Goal: Information Seeking & Learning: Learn about a topic

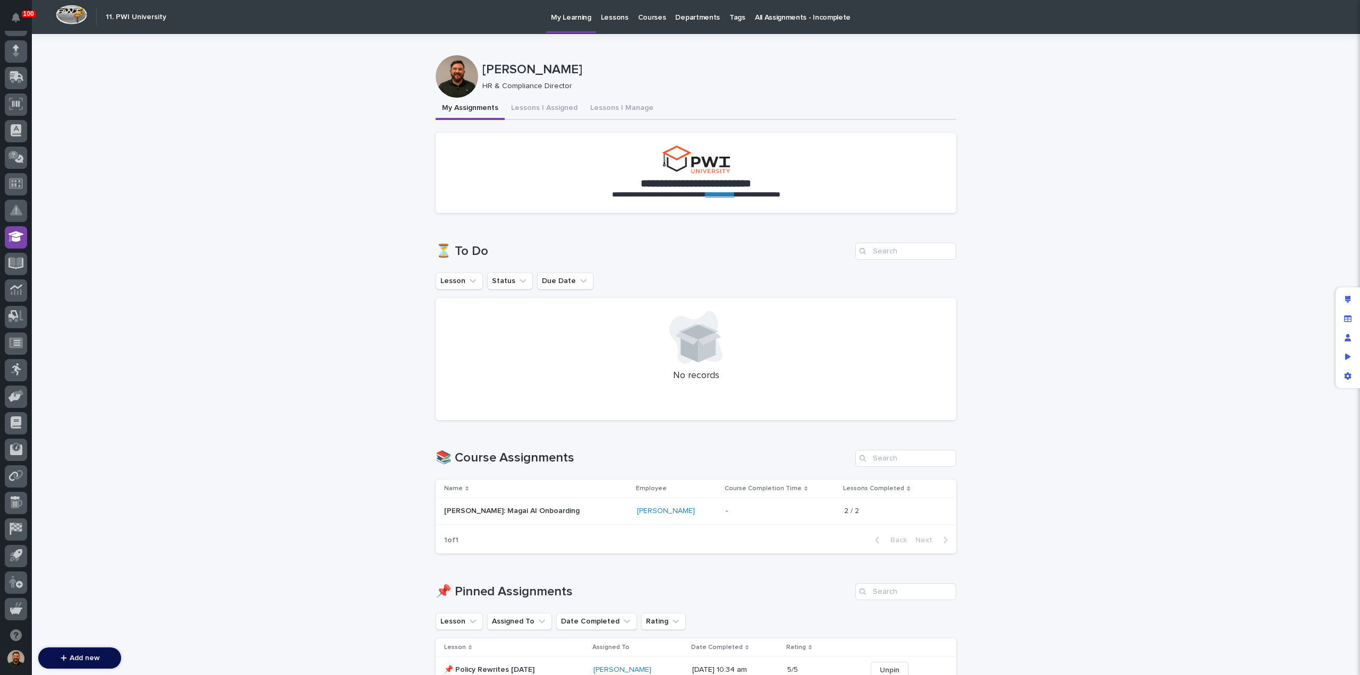
click at [614, 19] on p "Lessons" at bounding box center [615, 11] width 28 height 22
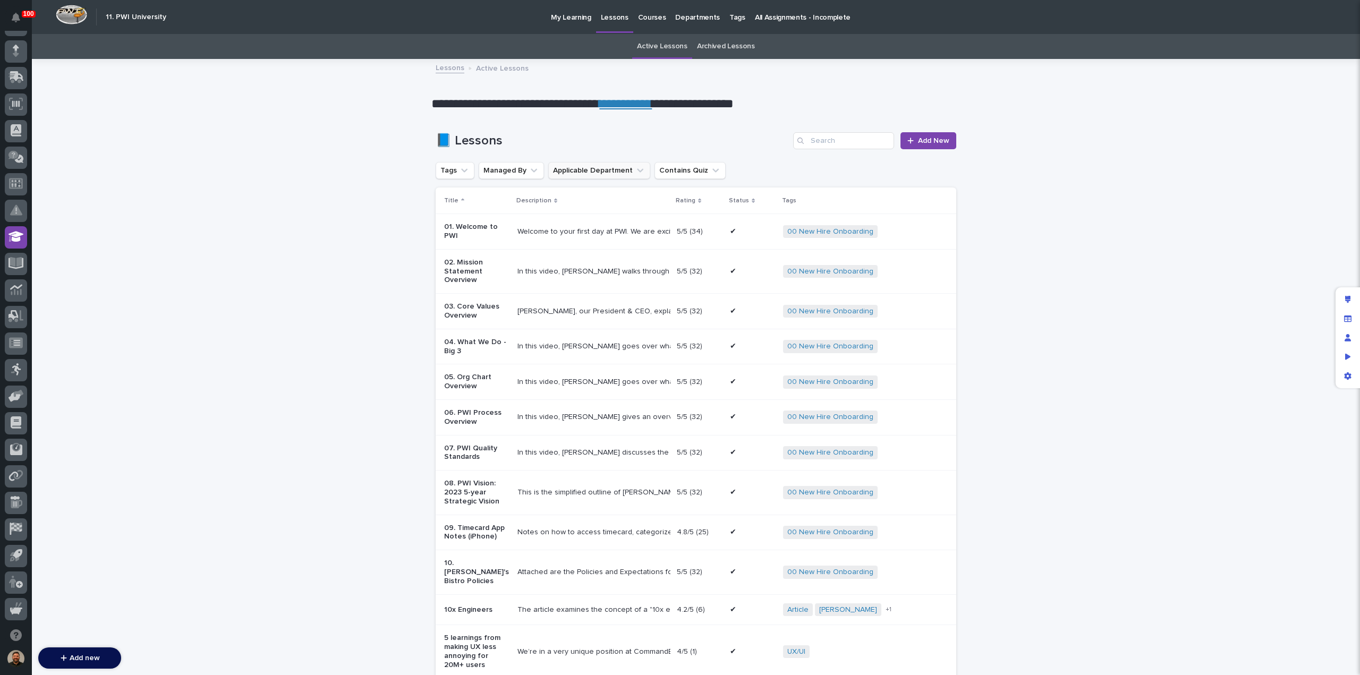
click at [618, 172] on button "Applicable Department" at bounding box center [599, 170] width 102 height 17
click at [616, 239] on p "All Employees" at bounding box center [614, 238] width 115 height 7
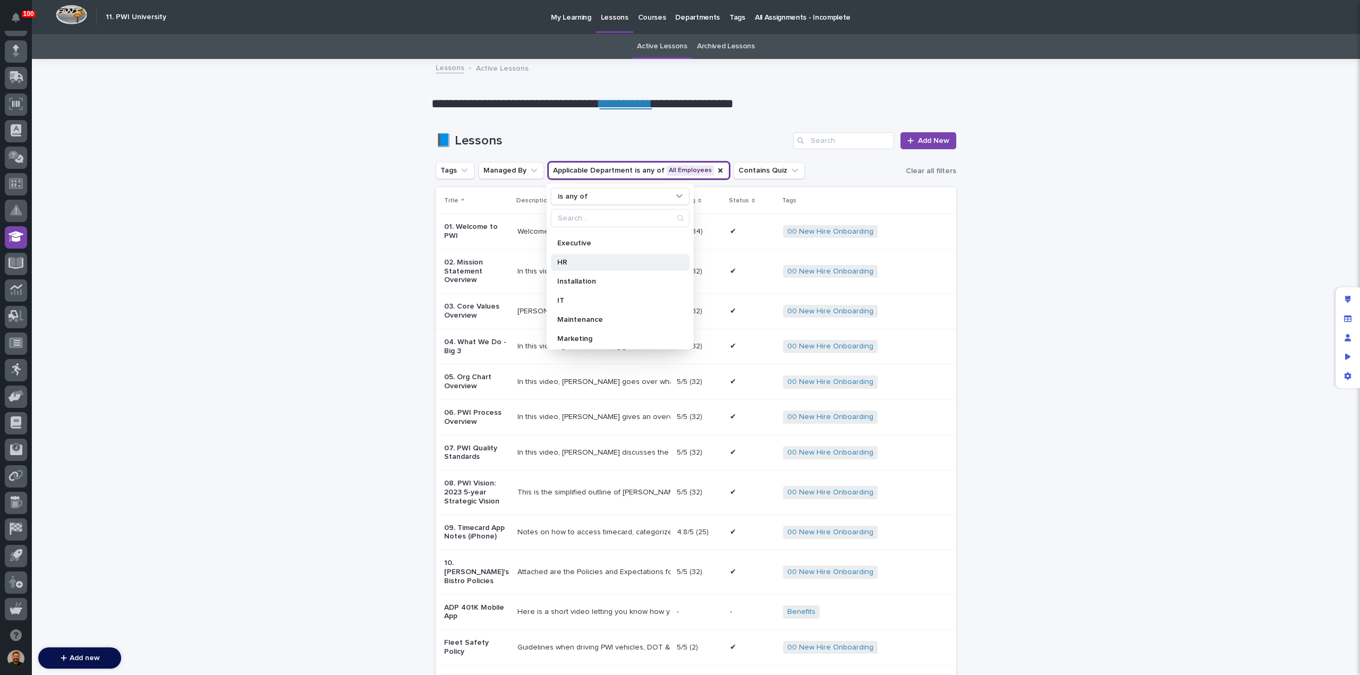
scroll to position [92, 0]
click at [575, 260] on p "HR" at bounding box center [614, 261] width 115 height 7
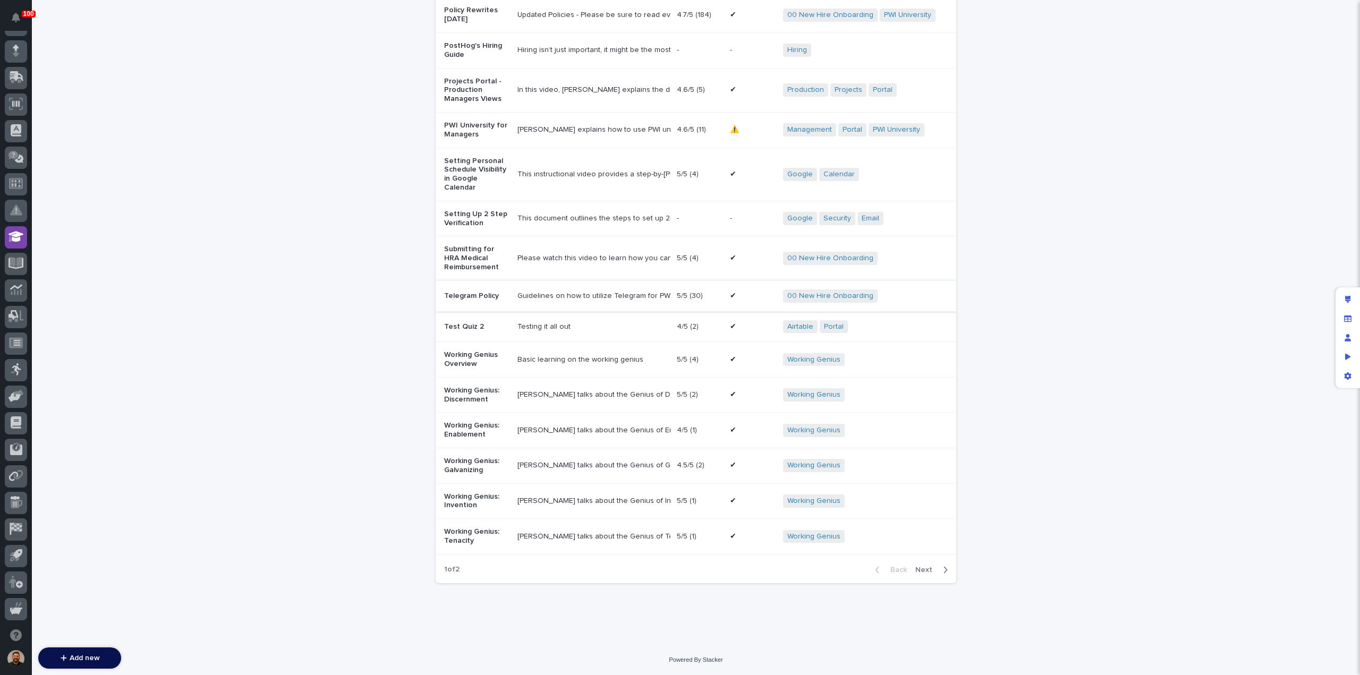
scroll to position [924, 0]
click at [928, 570] on span "Next" at bounding box center [927, 570] width 23 height 7
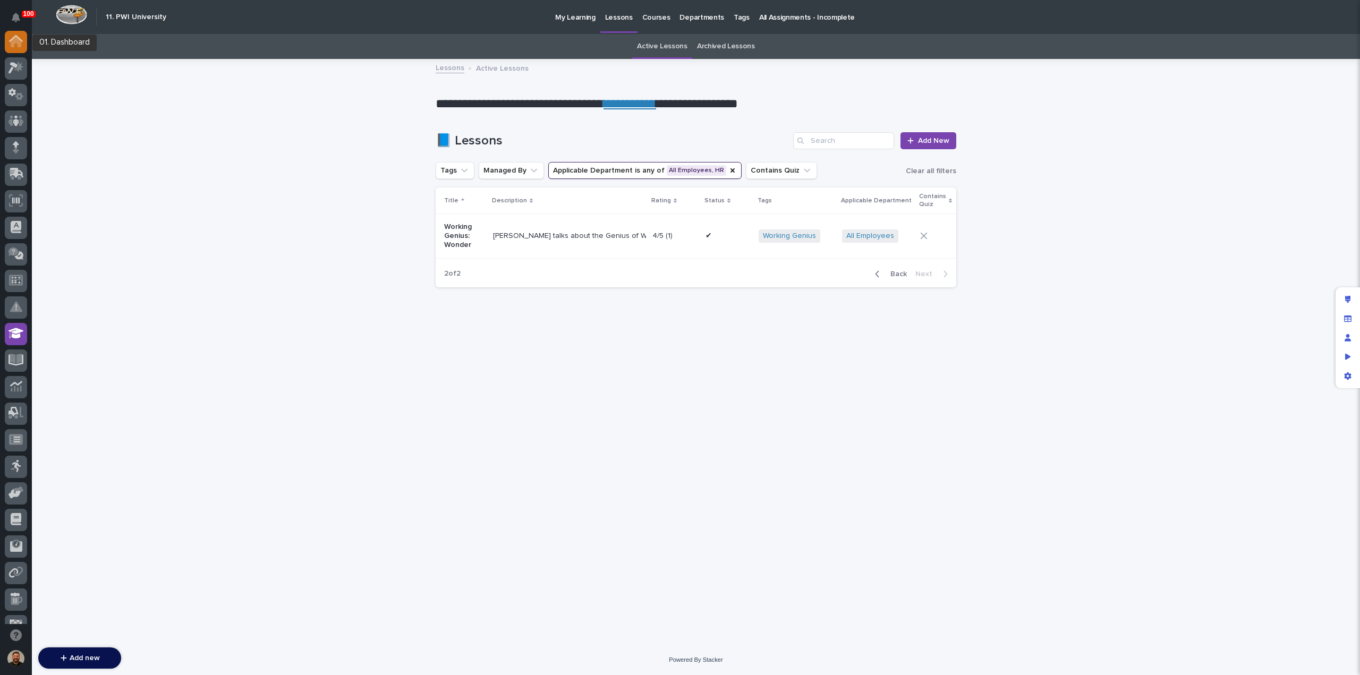
click at [17, 44] on icon at bounding box center [16, 41] width 14 height 12
